Goal: Transaction & Acquisition: Book appointment/travel/reservation

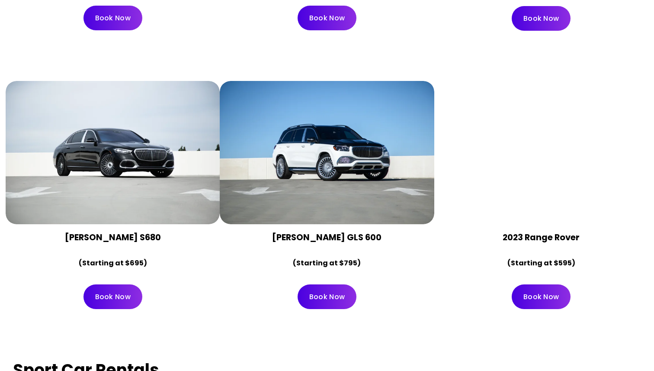
scroll to position [2639, 0]
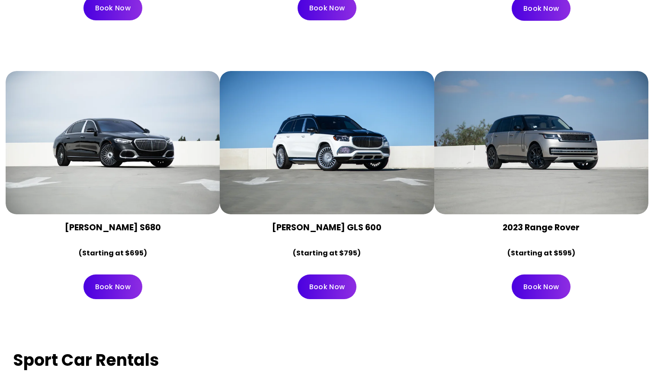
click at [274, 221] on strong "[PERSON_NAME] GLS 600" at bounding box center [327, 227] width 110 height 12
drag, startPoint x: 274, startPoint y: 202, endPoint x: 352, endPoint y: 229, distance: 83.0
click at [352, 229] on div "[PERSON_NAME] GLS 600 (Starting at $795)" at bounding box center [327, 241] width 200 height 38
click at [389, 247] on p "(Starting at $795)" at bounding box center [327, 253] width 200 height 13
click at [335, 274] on link "Book Now" at bounding box center [327, 286] width 59 height 25
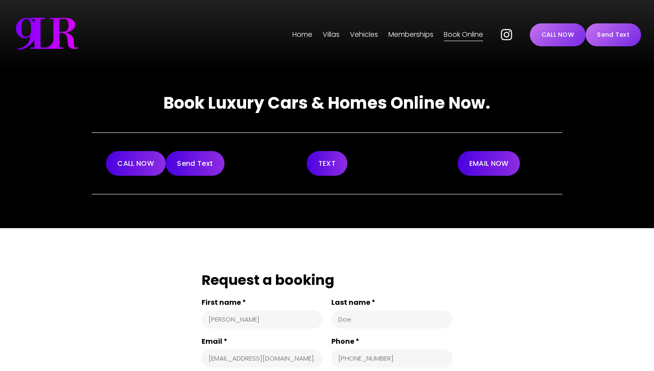
click at [180, 105] on strong "Book Luxury Cars & Homes Online Now." at bounding box center [327, 102] width 327 height 23
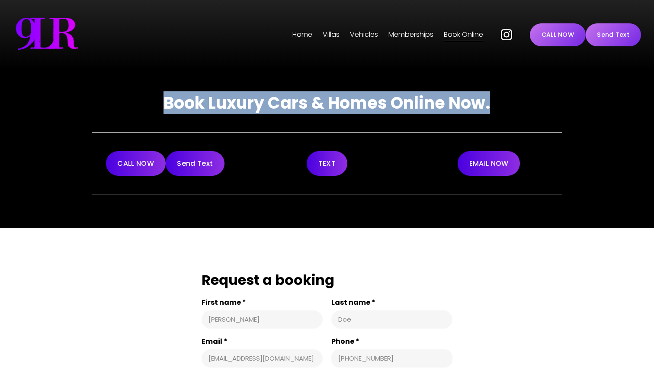
drag, startPoint x: 180, startPoint y: 105, endPoint x: 529, endPoint y: 104, distance: 349.7
click at [529, 104] on h1 "Book Luxury Cars & Homes Online Now." at bounding box center [327, 103] width 471 height 22
click at [493, 104] on h1 "Book Luxury Cars & Homes Online Now." at bounding box center [327, 103] width 471 height 22
drag, startPoint x: 493, startPoint y: 104, endPoint x: 128, endPoint y: 85, distance: 365.4
click at [128, 85] on div "Book Luxury Cars & Homes Online Now. CALL NOW Send Text TEXT EMAIL NOW" at bounding box center [327, 148] width 654 height 158
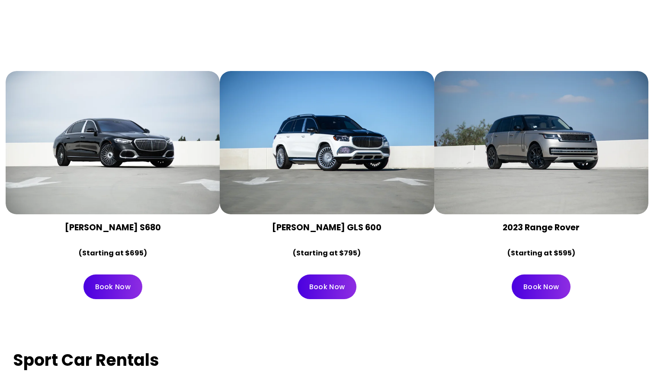
scroll to position [2639, 0]
